Goal: Navigation & Orientation: Go to known website

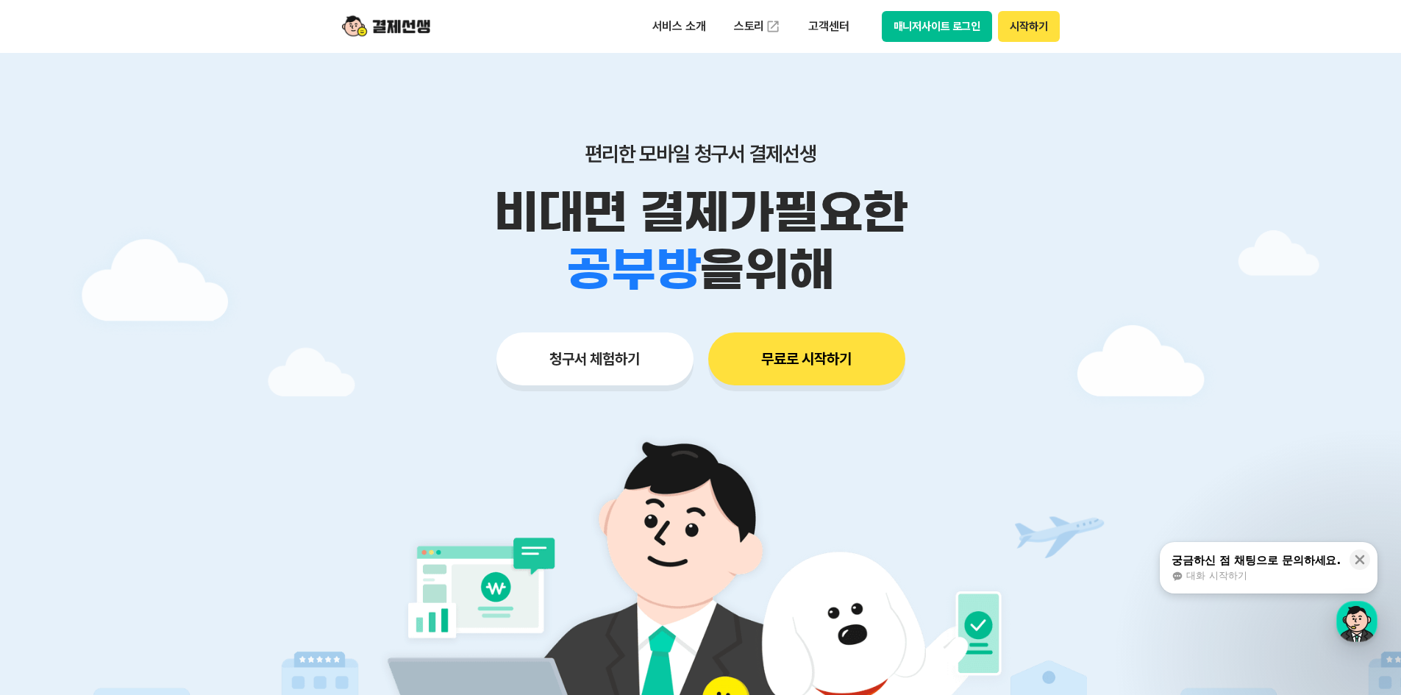
click at [1036, 26] on button "시작하기" at bounding box center [1028, 26] width 61 height 31
click at [399, 28] on img at bounding box center [386, 27] width 88 height 28
click at [1357, 558] on icon at bounding box center [1359, 559] width 15 height 15
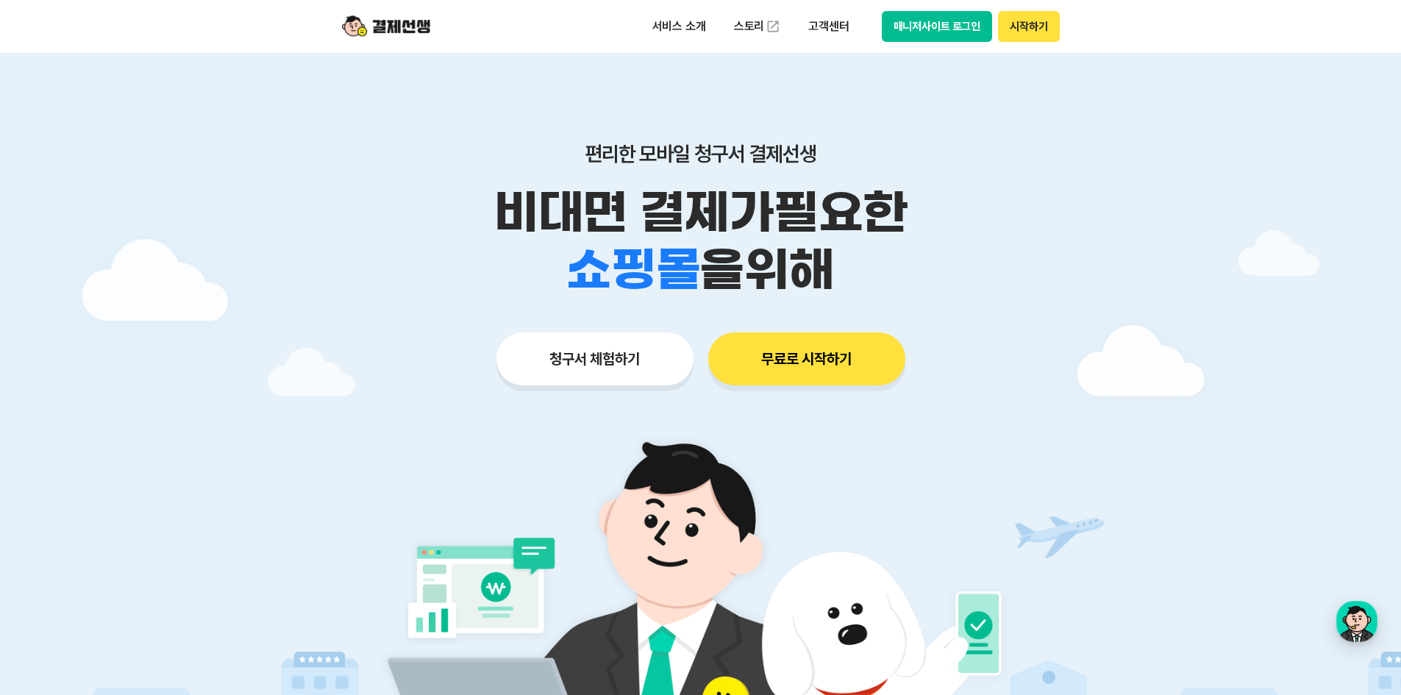
click at [930, 21] on button "매니저사이트 로그인" at bounding box center [937, 26] width 111 height 31
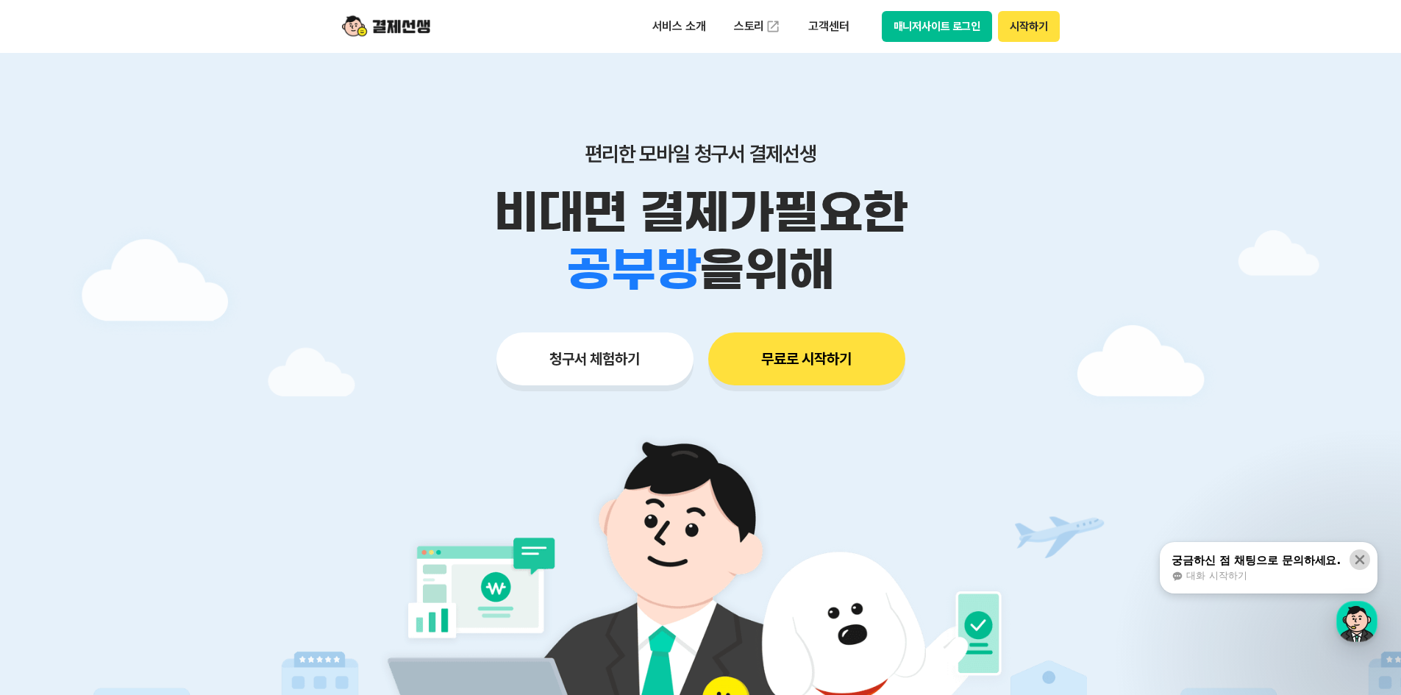
click at [1355, 559] on icon at bounding box center [1359, 559] width 15 height 15
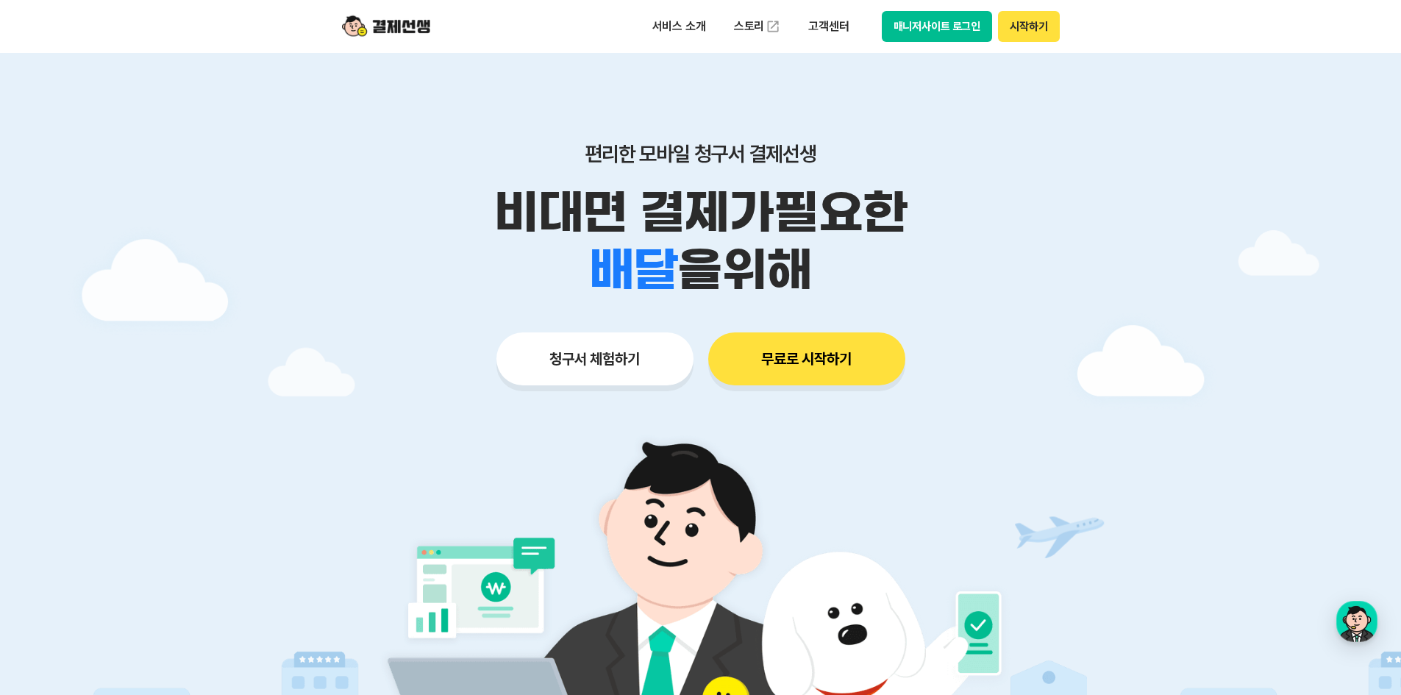
click at [1034, 21] on button "시작하기" at bounding box center [1028, 26] width 61 height 31
